Goal: Use online tool/utility: Utilize a website feature to perform a specific function

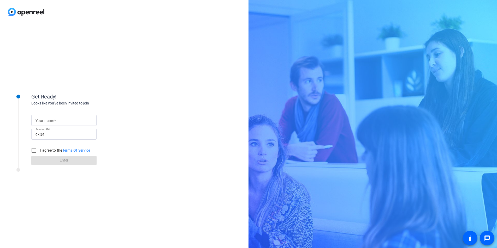
click at [53, 121] on mat-label "Your name" at bounding box center [44, 121] width 19 height 4
click at [53, 121] on input "Your name" at bounding box center [63, 120] width 57 height 6
type input "[PERSON_NAME]"
click at [32, 150] on input "I agree to the Terms Of Service" at bounding box center [34, 150] width 10 height 10
checkbox input "true"
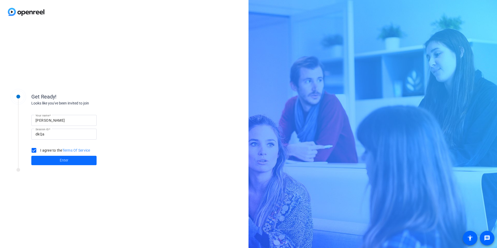
click at [43, 156] on span at bounding box center [63, 161] width 65 height 13
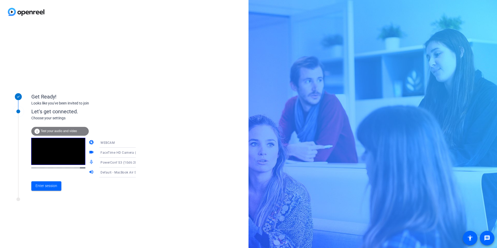
click at [121, 153] on span "FaceTime HD Camera (5B00:3AA6)" at bounding box center [127, 153] width 54 height 4
click at [115, 180] on span "UVC Camera (fefe:4321)" at bounding box center [111, 180] width 37 height 6
click at [56, 187] on span "Enter session" at bounding box center [46, 185] width 22 height 5
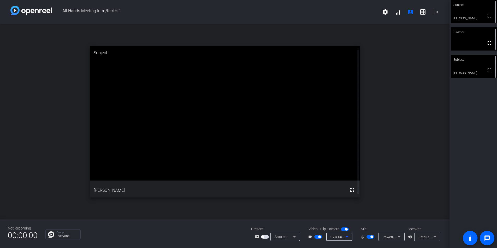
click at [347, 238] on icon at bounding box center [347, 237] width 6 height 6
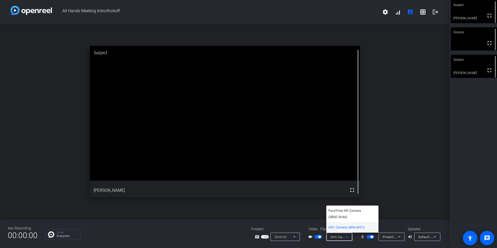
click at [347, 238] on div at bounding box center [248, 124] width 497 height 248
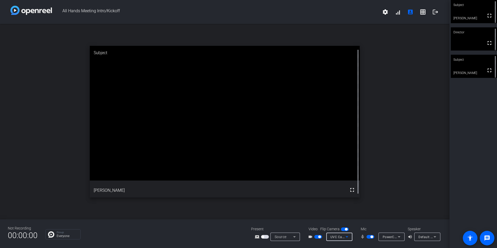
click at [347, 238] on icon at bounding box center [347, 237] width 6 height 6
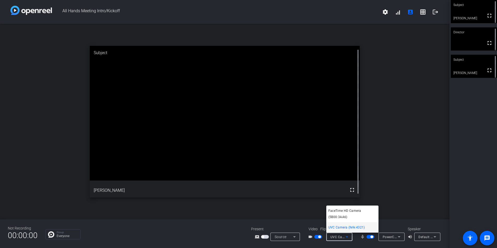
click at [347, 238] on div at bounding box center [248, 124] width 497 height 248
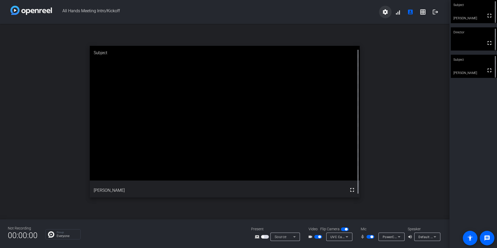
click at [384, 15] on mat-icon "settings" at bounding box center [385, 12] width 6 height 6
click at [406, 91] on div at bounding box center [248, 124] width 497 height 248
click at [438, 237] on icon at bounding box center [435, 237] width 6 height 6
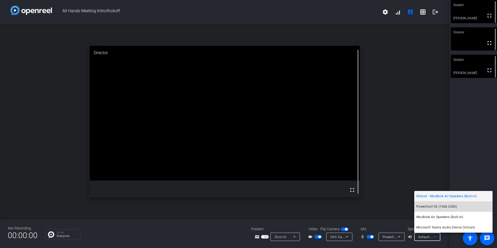
click at [439, 208] on span "PowerConf S3 (10d6:2000)" at bounding box center [436, 207] width 41 height 6
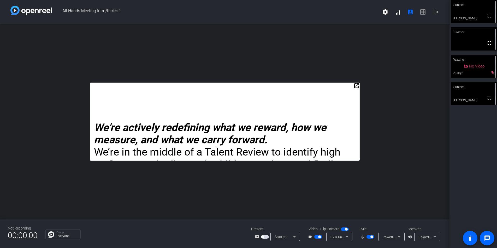
click at [358, 87] on mat-icon "open_in_new" at bounding box center [356, 86] width 6 height 6
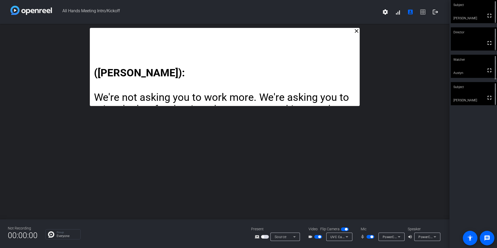
click at [432, 37] on div "close ([PERSON_NAME]) : We're not asking you to work more. We're asking you to …" at bounding box center [224, 122] width 449 height 196
